Goal: Find specific page/section: Find specific page/section

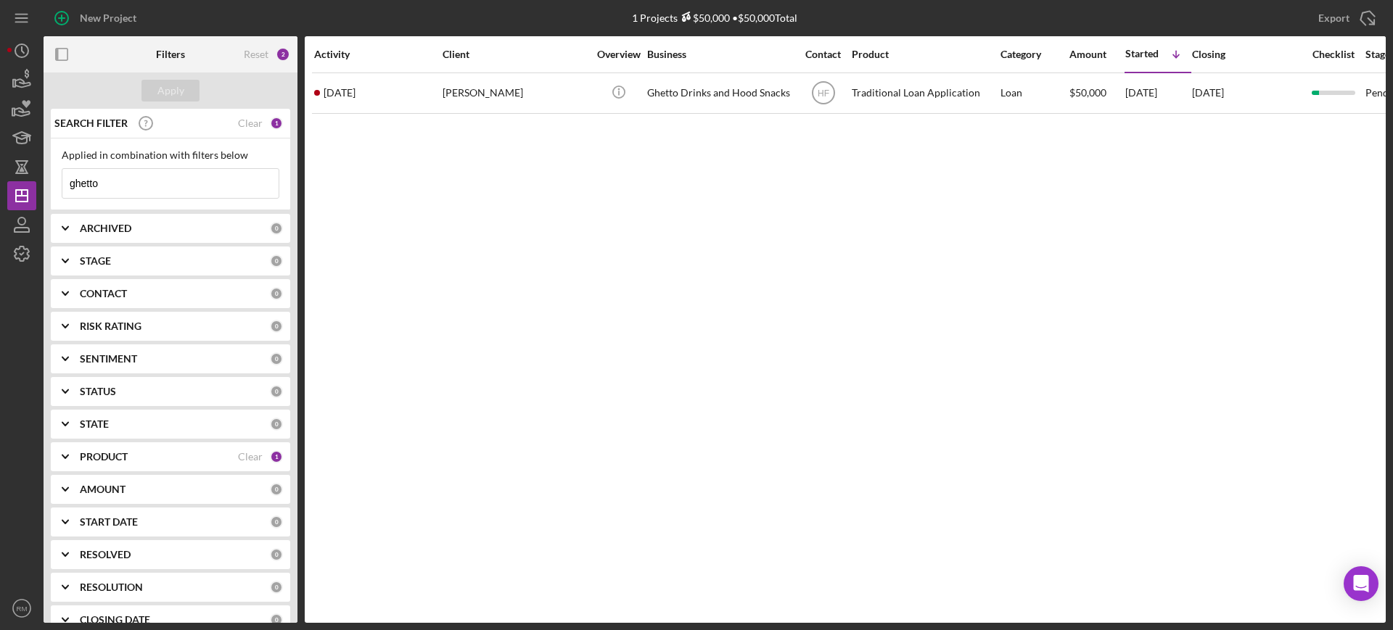
click at [141, 183] on input "ghetto" at bounding box center [170, 183] width 216 height 29
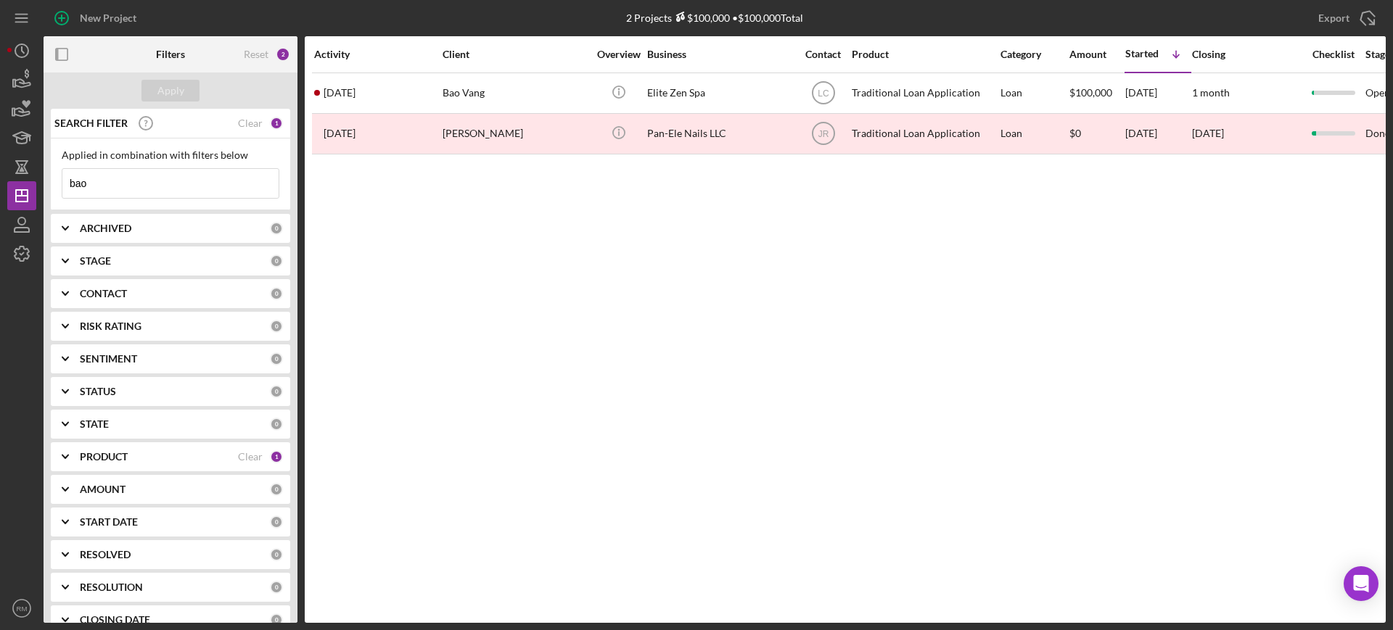
click at [172, 179] on input "bao" at bounding box center [170, 183] width 216 height 29
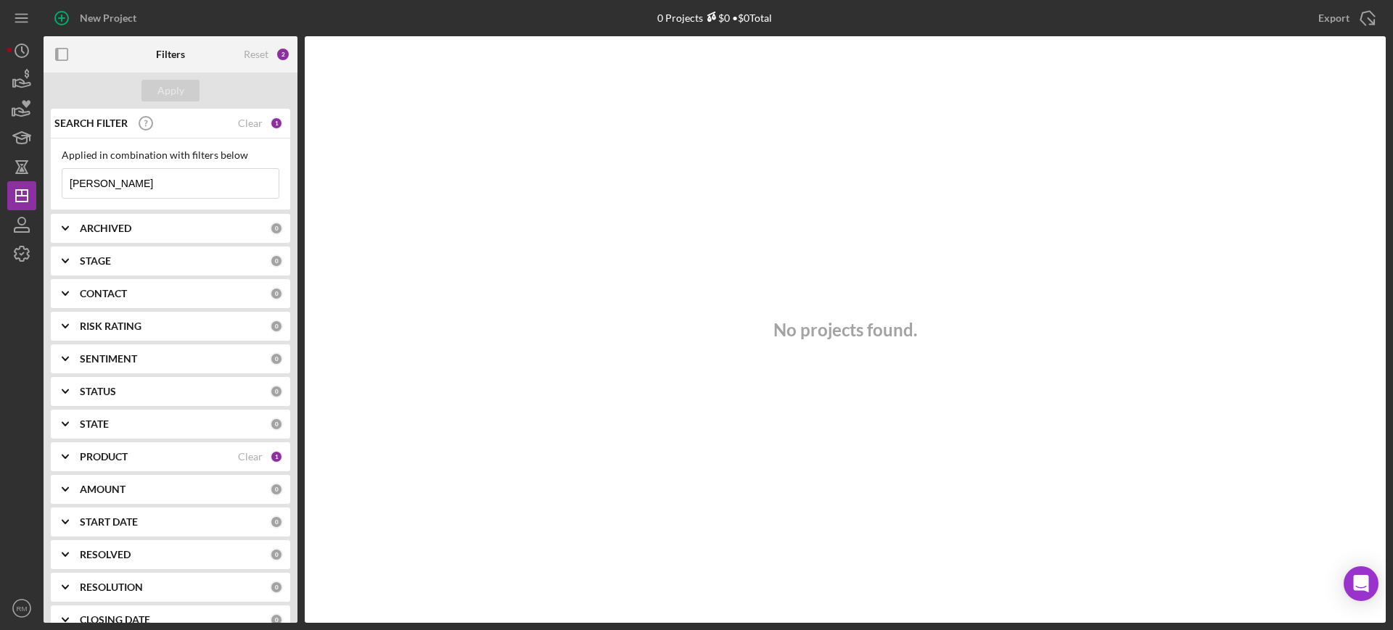
click at [143, 192] on input "[PERSON_NAME]" at bounding box center [170, 183] width 216 height 29
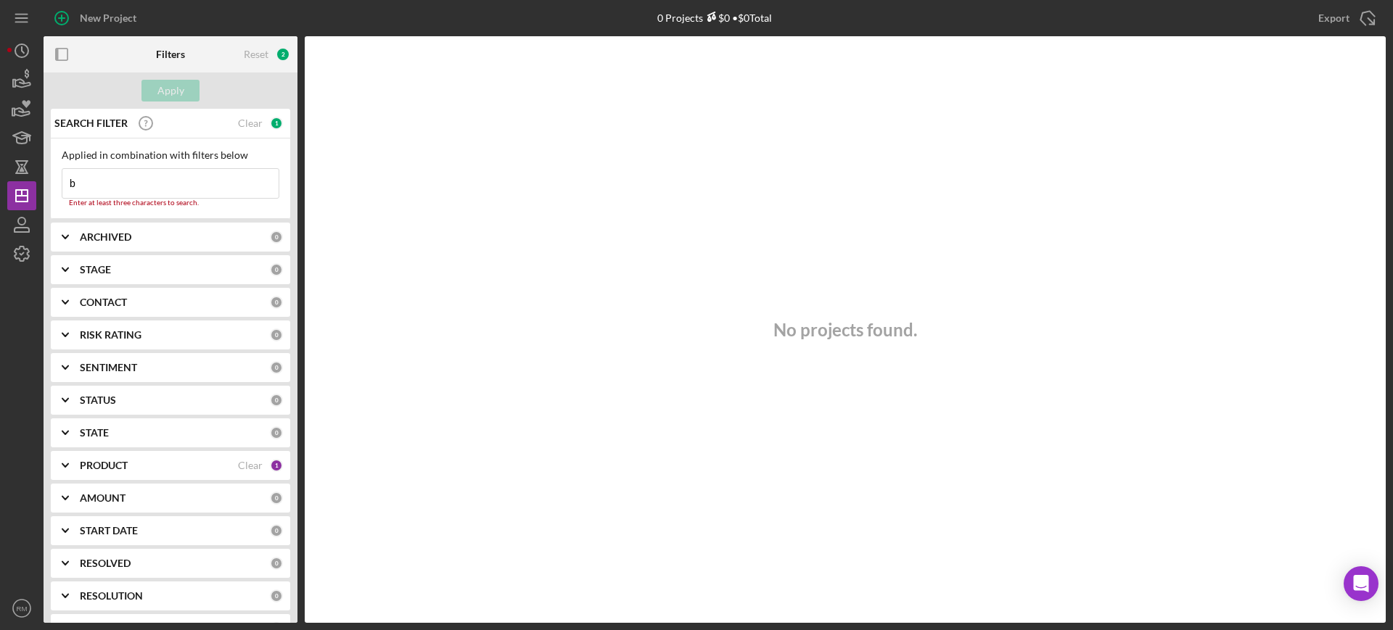
click at [143, 192] on input "b" at bounding box center [170, 183] width 216 height 29
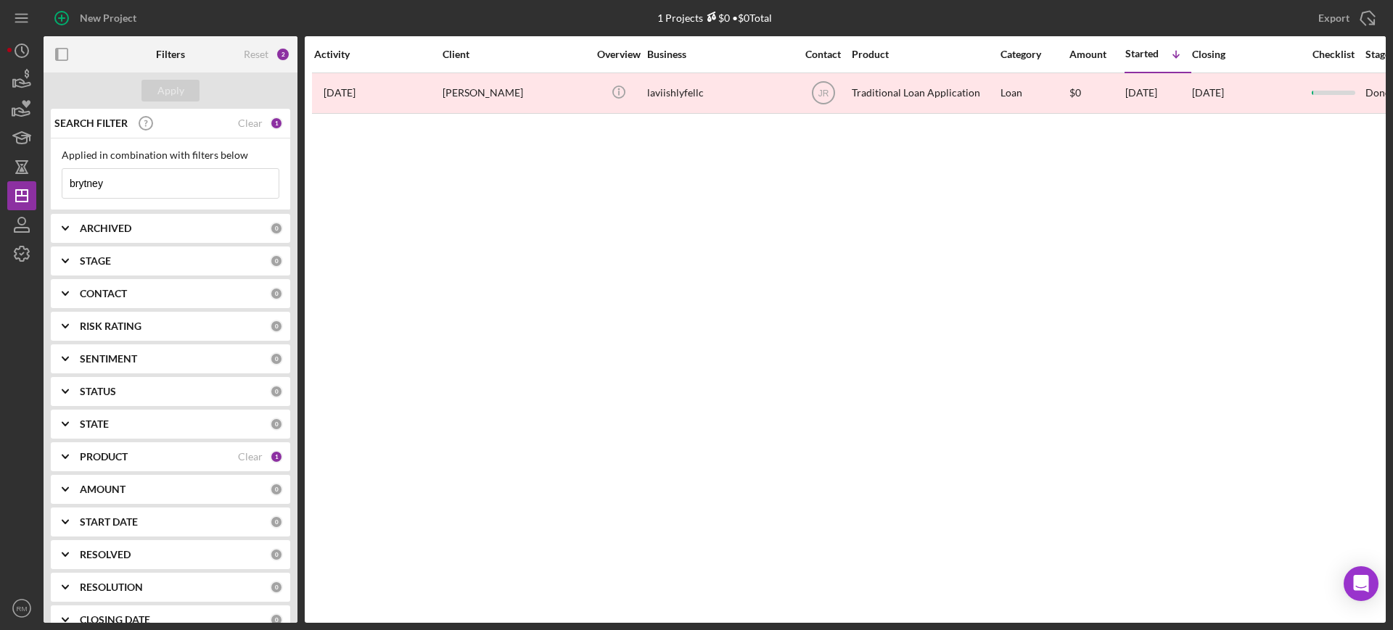
click at [179, 189] on input "brytney" at bounding box center [170, 183] width 216 height 29
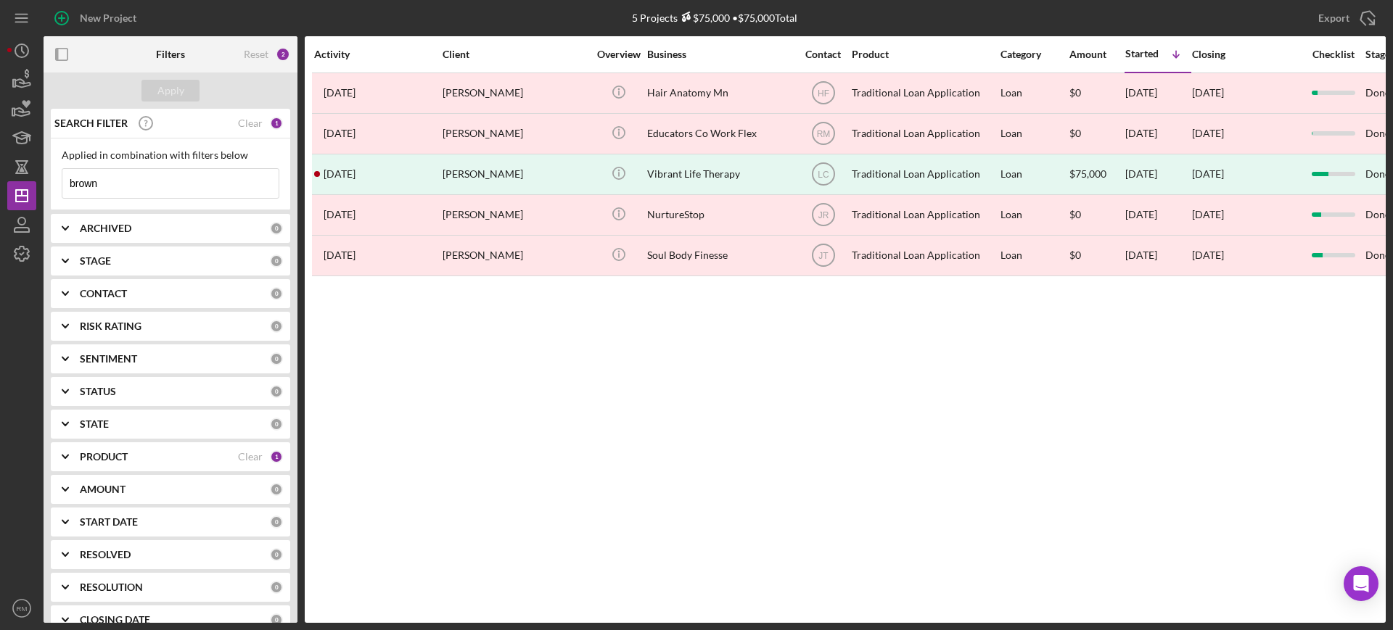
click at [168, 187] on input "brown" at bounding box center [170, 183] width 216 height 29
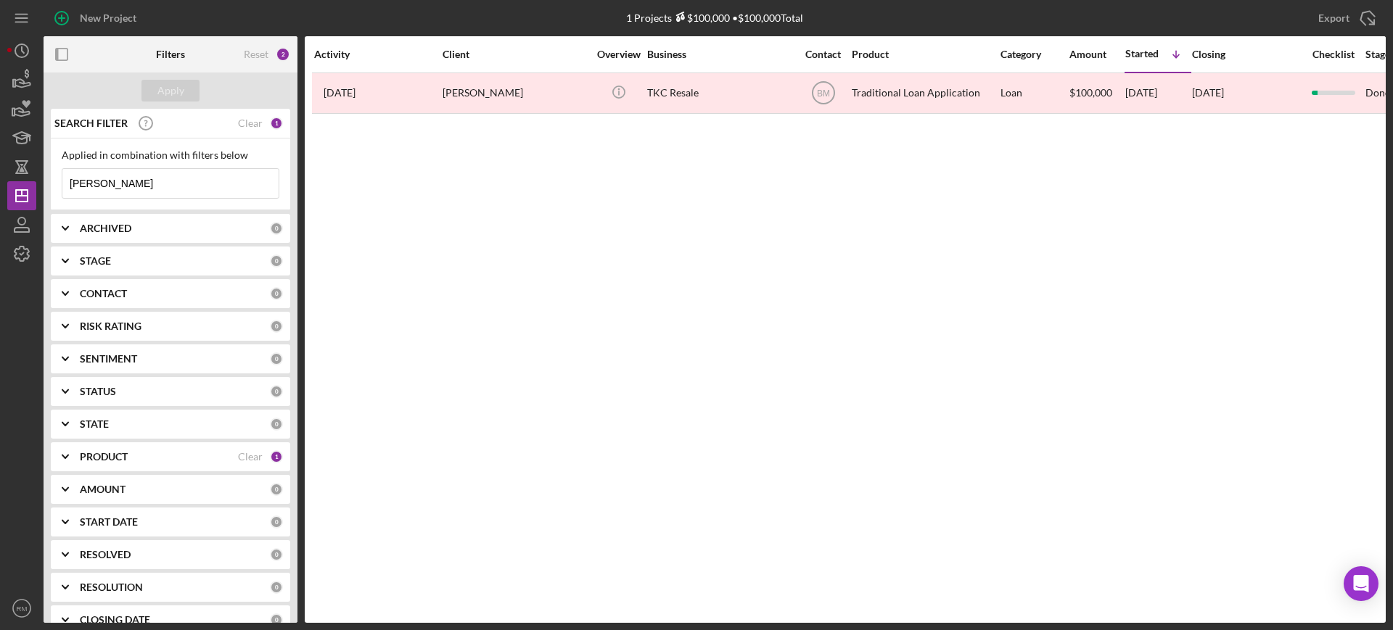
click at [168, 187] on input "[PERSON_NAME]" at bounding box center [170, 183] width 216 height 29
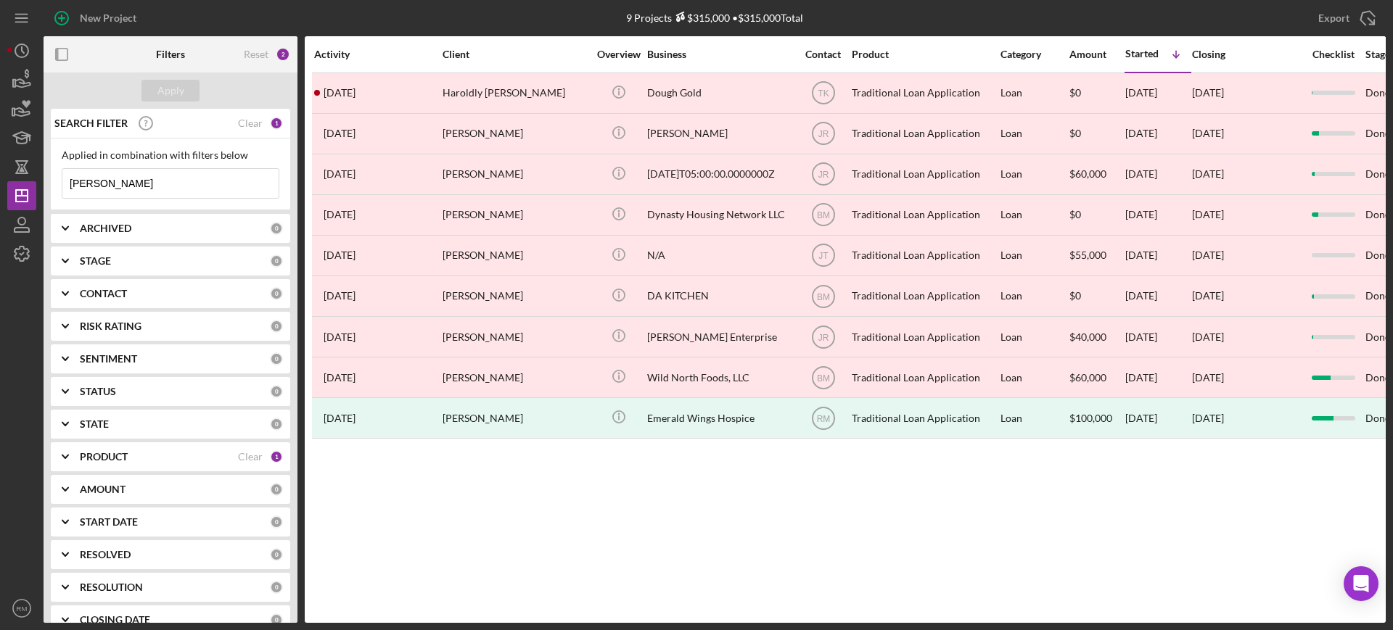
click at [143, 179] on input "[PERSON_NAME]" at bounding box center [170, 183] width 216 height 29
click at [143, 179] on input "c" at bounding box center [170, 183] width 216 height 29
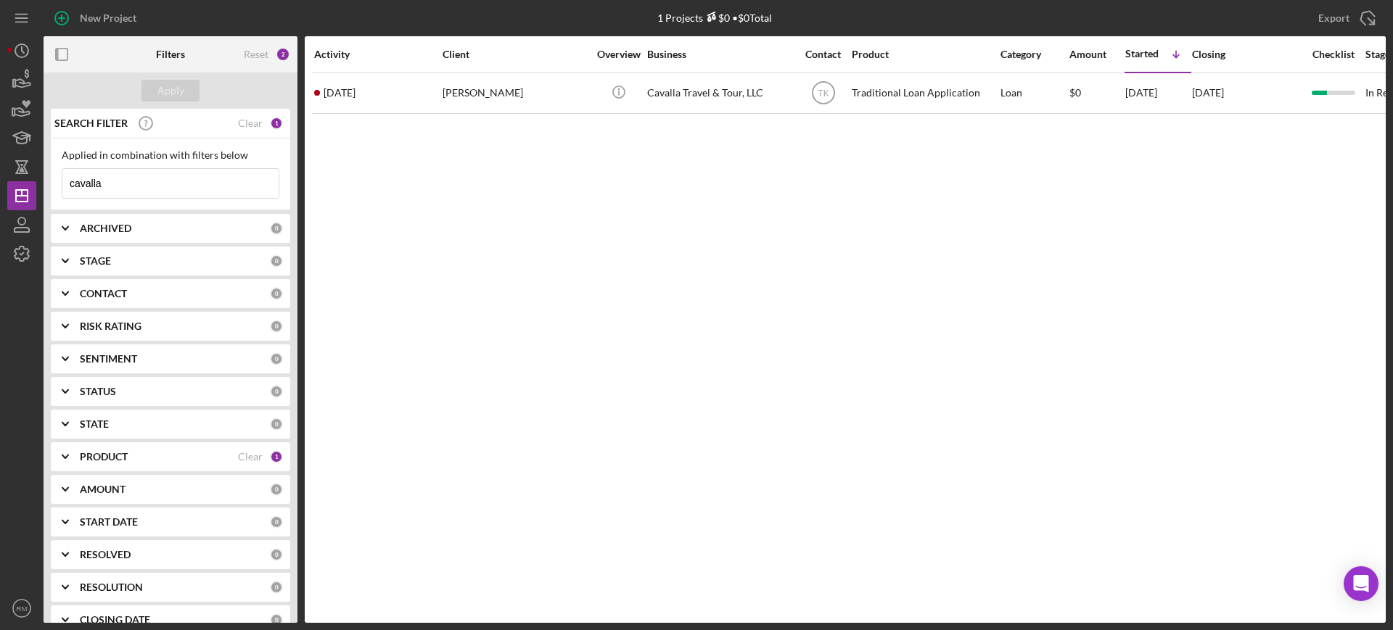
click at [183, 177] on input "cavalla" at bounding box center [170, 183] width 216 height 29
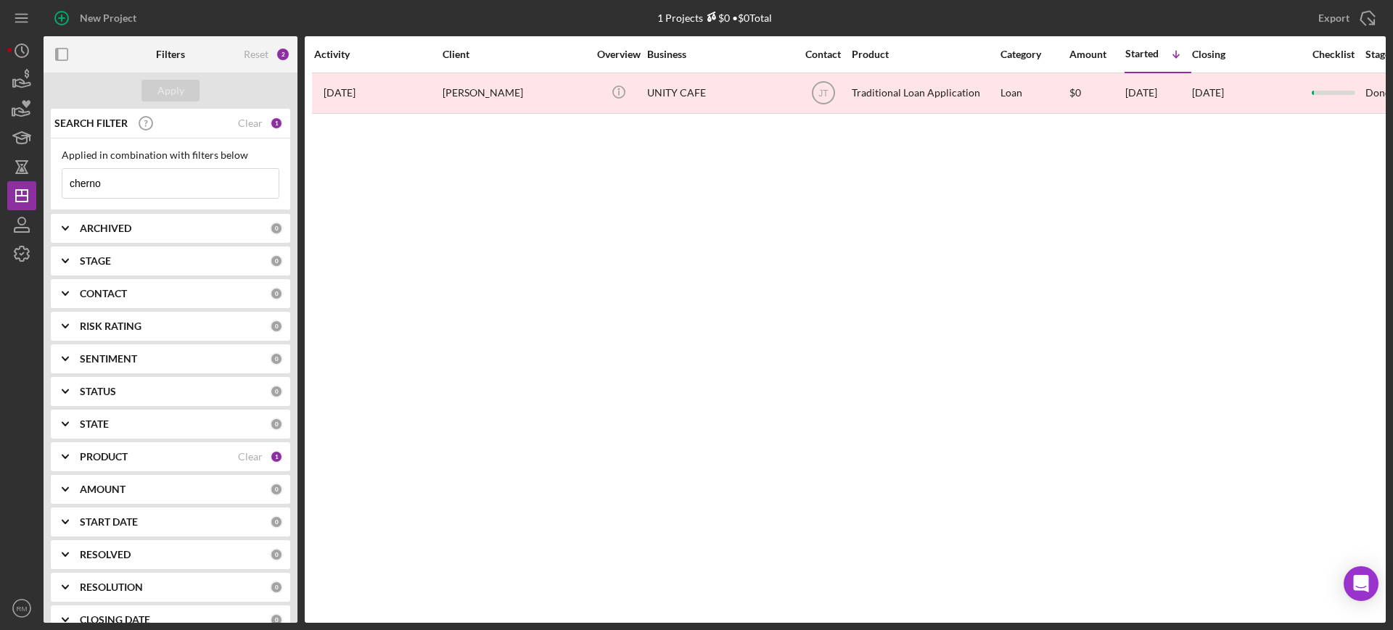
click at [173, 180] on input "cherno" at bounding box center [170, 183] width 216 height 29
click at [166, 174] on input "[PERSON_NAME]" at bounding box center [170, 183] width 216 height 29
click at [166, 174] on input "d" at bounding box center [170, 183] width 216 height 29
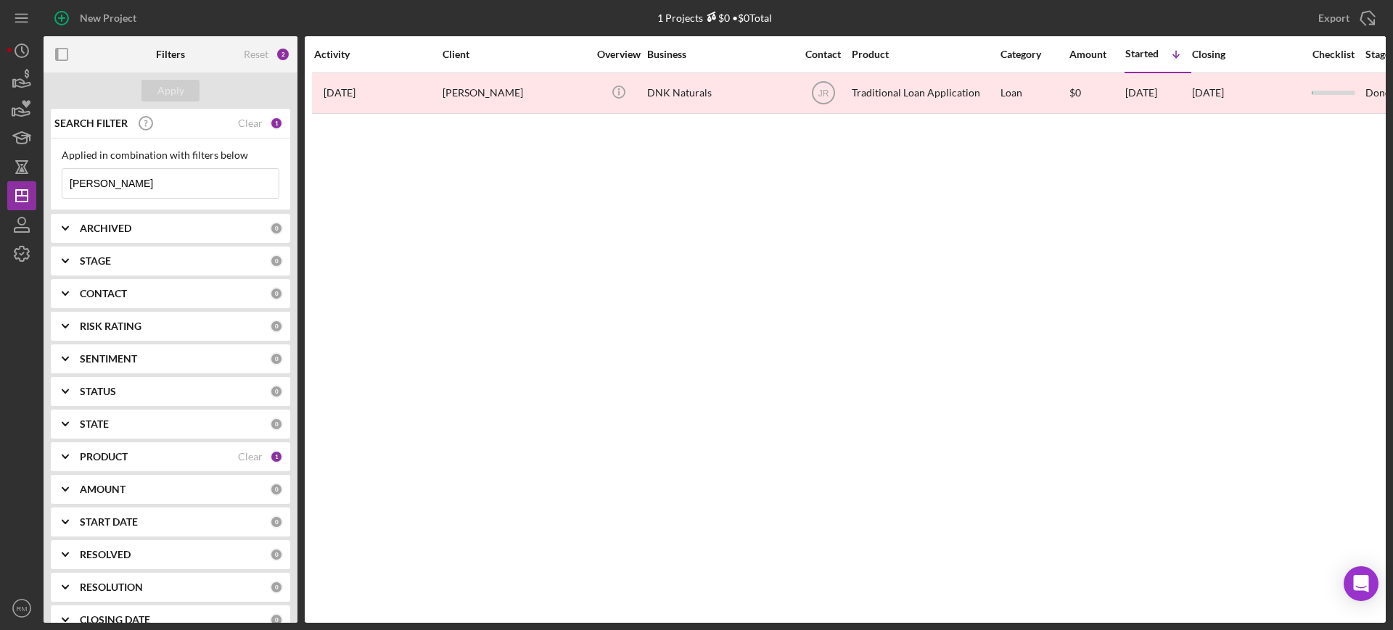
click at [166, 174] on input "[PERSON_NAME]" at bounding box center [170, 183] width 216 height 29
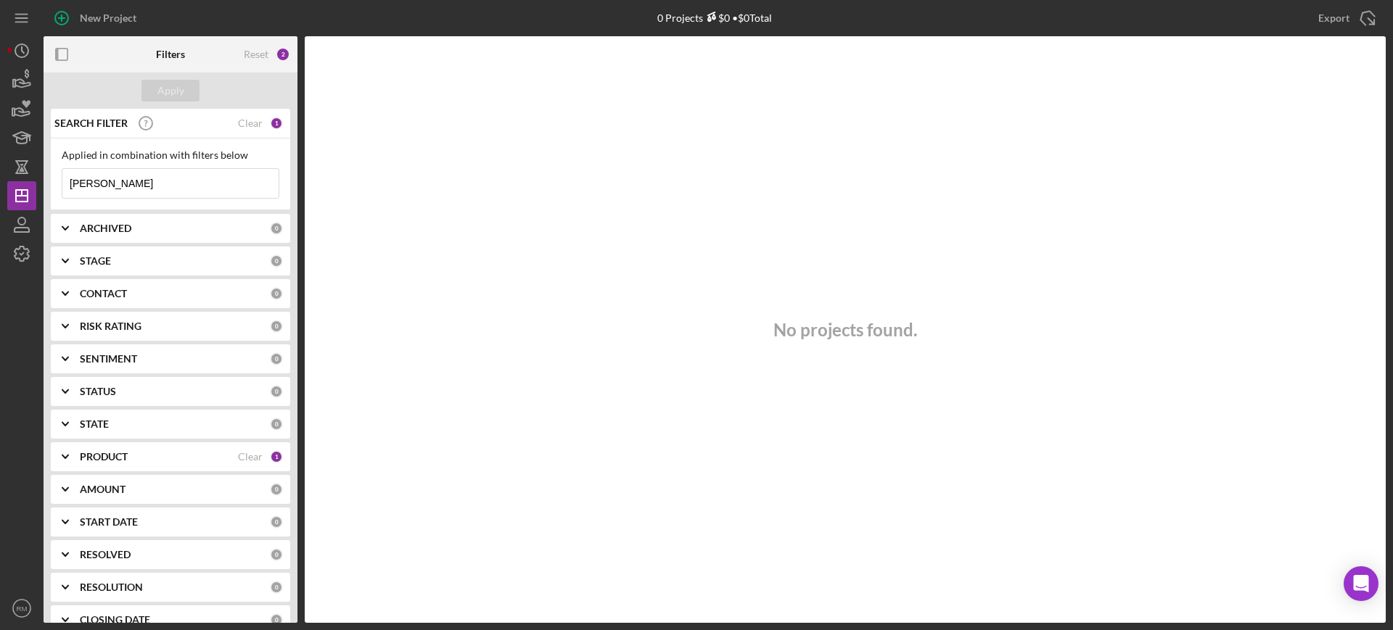
click at [166, 174] on input "[PERSON_NAME]" at bounding box center [170, 183] width 216 height 29
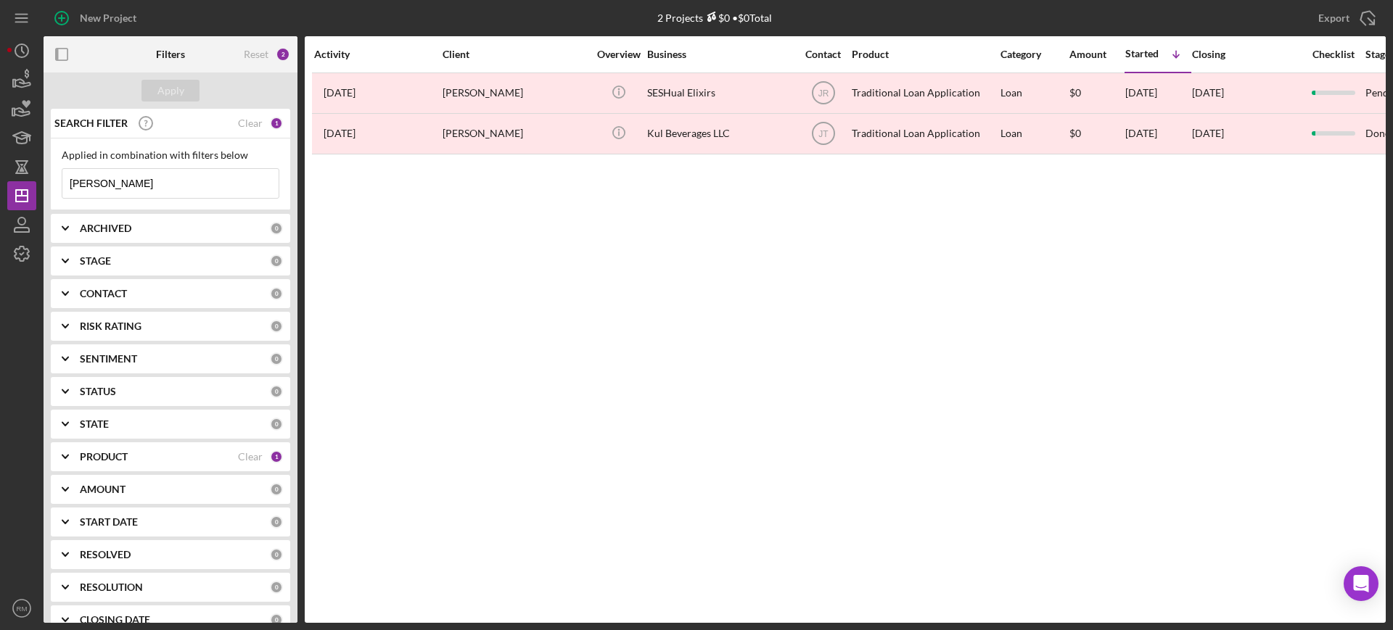
click at [164, 170] on input "[PERSON_NAME]" at bounding box center [170, 183] width 216 height 29
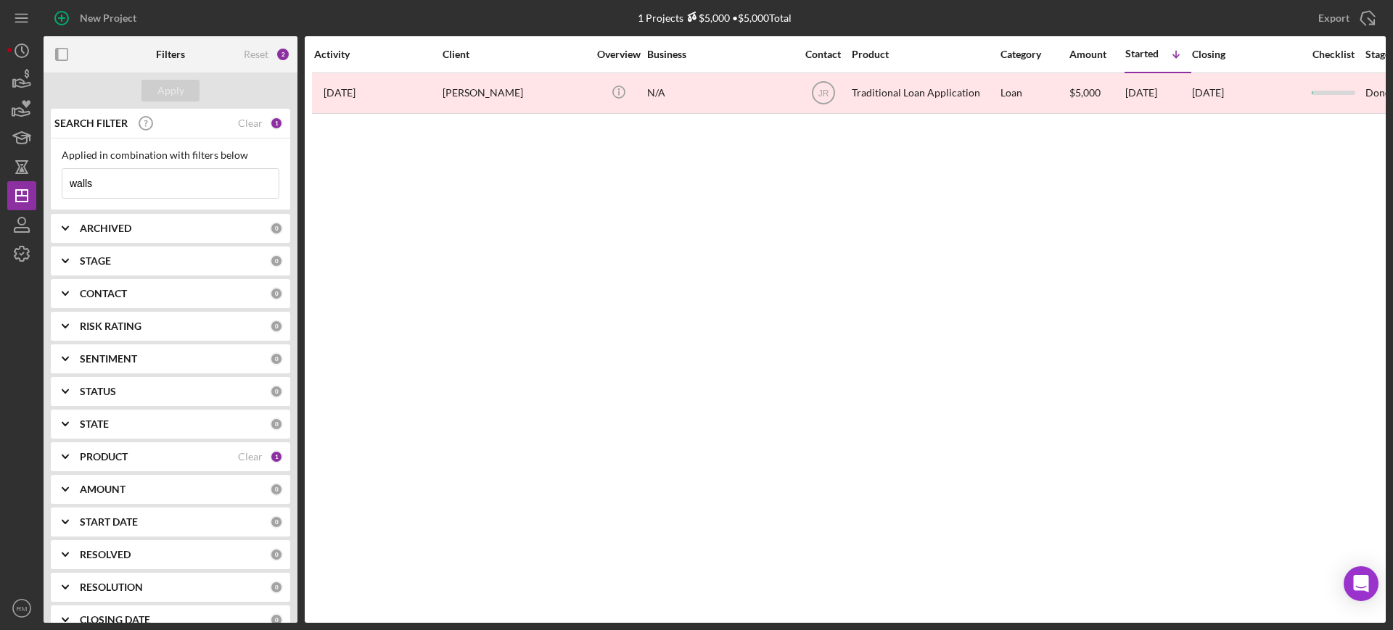
click at [186, 179] on input "walls" at bounding box center [170, 183] width 216 height 29
type input "w"
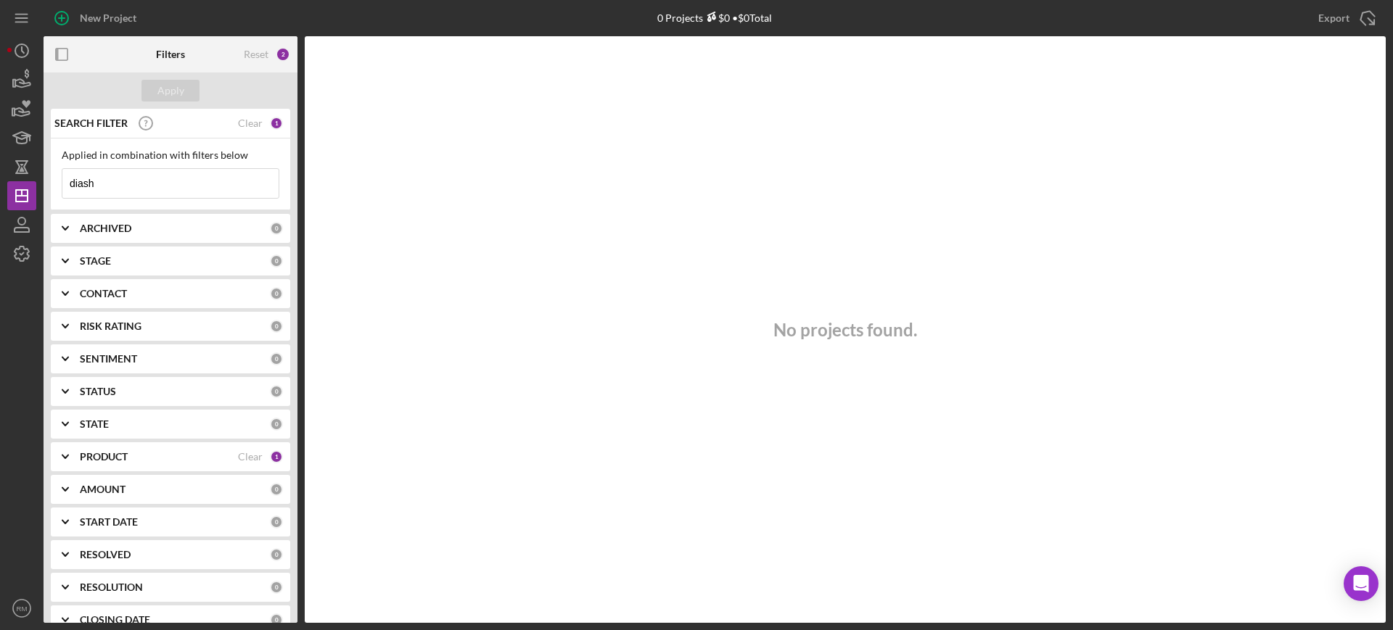
click at [131, 173] on input "diash" at bounding box center [170, 183] width 216 height 29
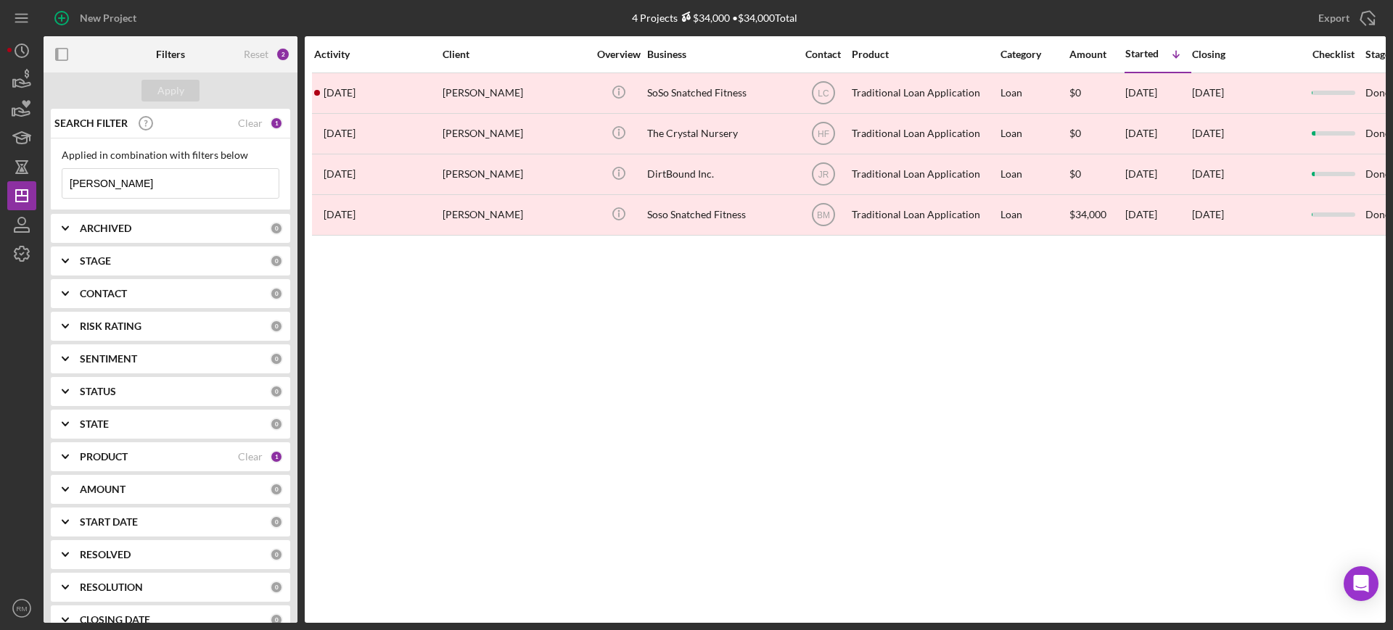
click at [117, 180] on input "[PERSON_NAME]" at bounding box center [170, 183] width 216 height 29
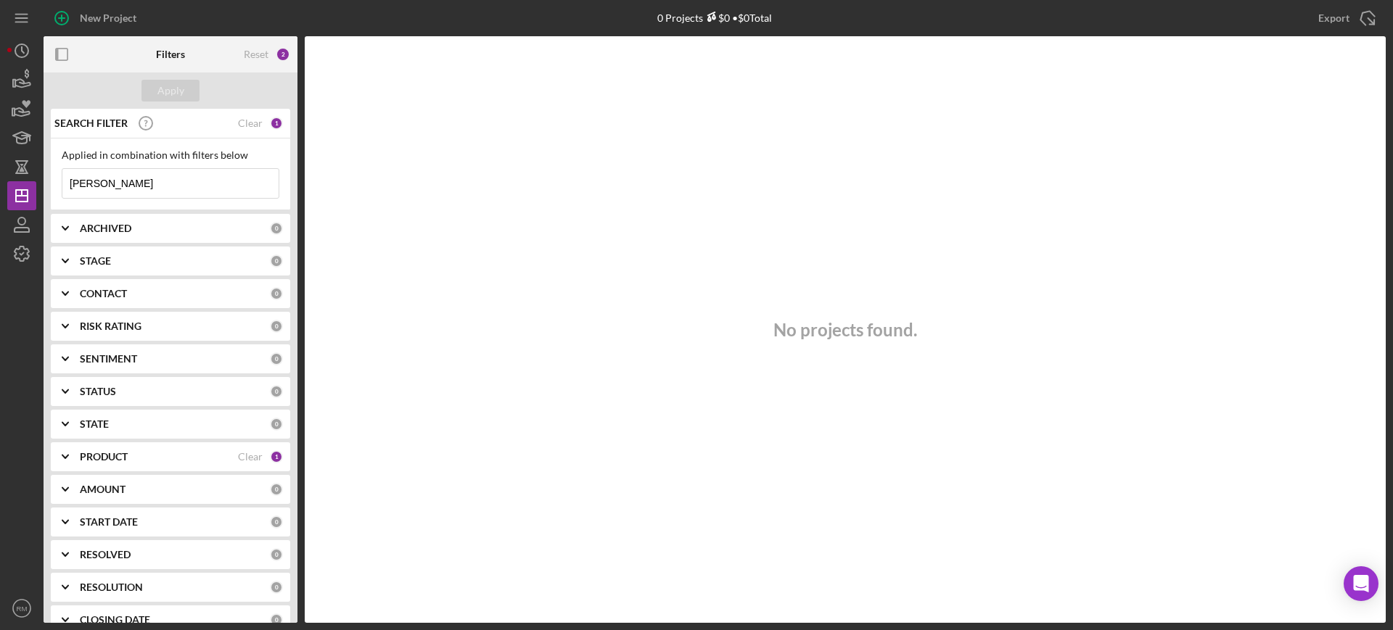
click at [164, 176] on input "[PERSON_NAME]" at bounding box center [170, 183] width 216 height 29
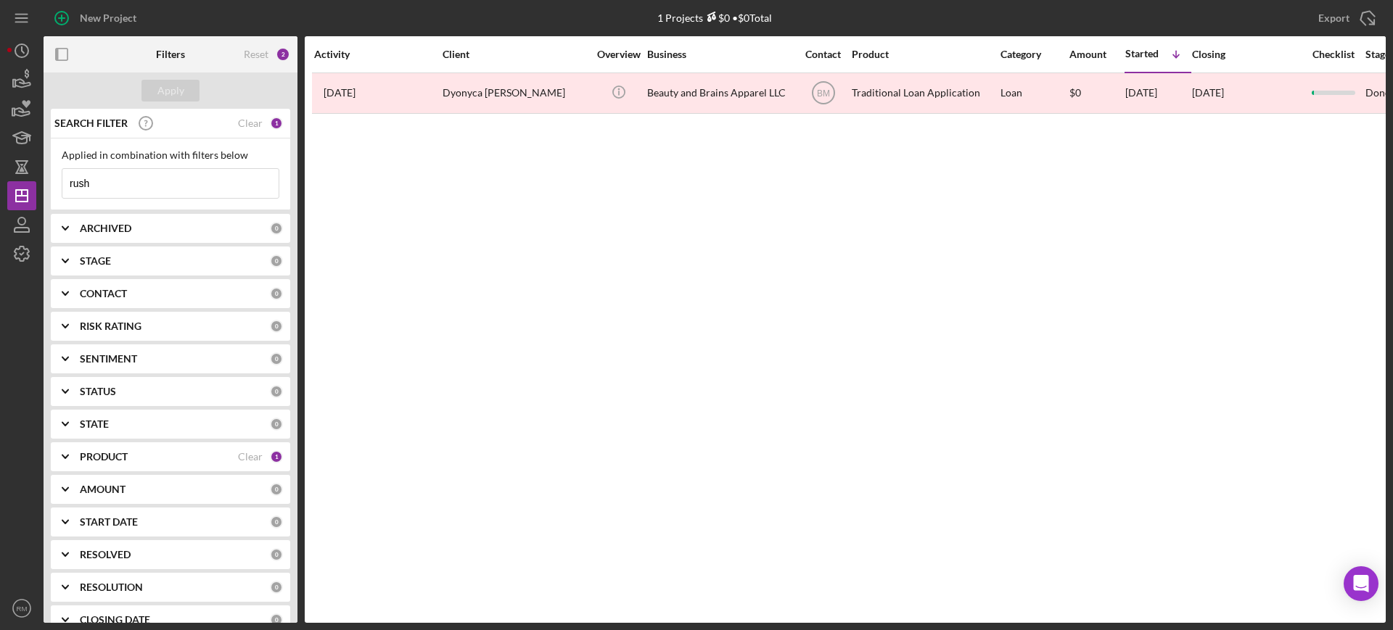
click at [153, 176] on input "rush" at bounding box center [170, 183] width 216 height 29
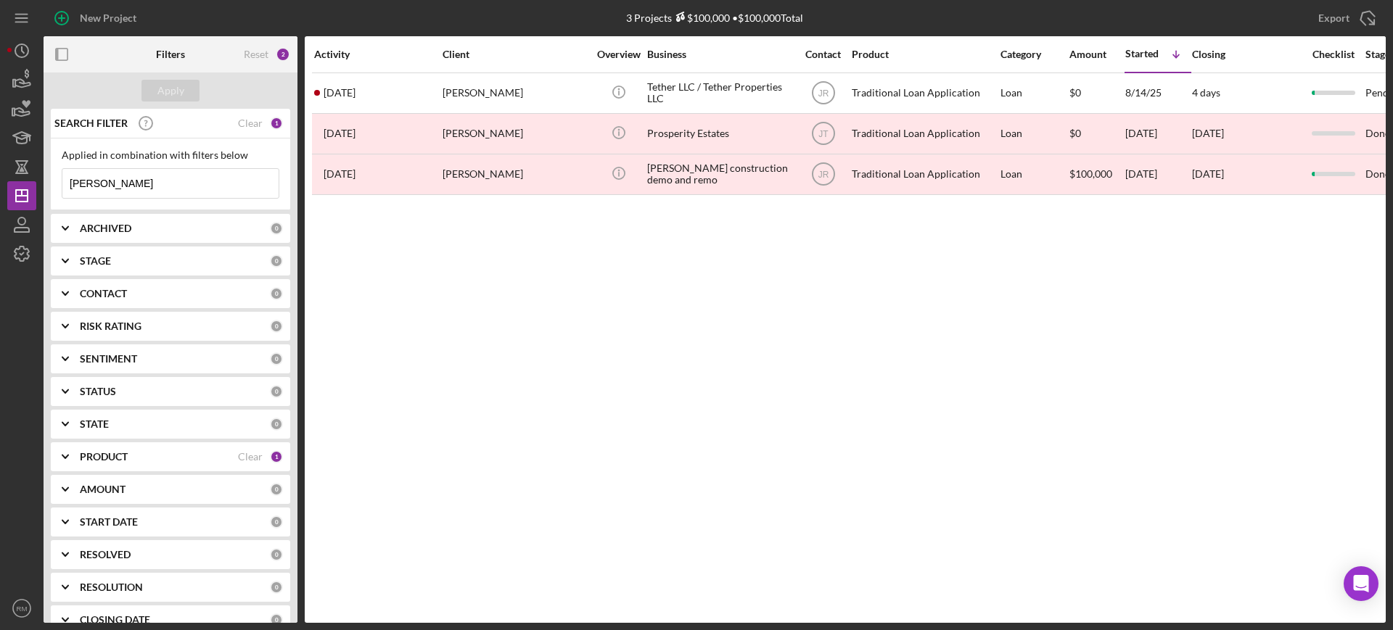
type input "[PERSON_NAME]"
